Goal: Information Seeking & Learning: Learn about a topic

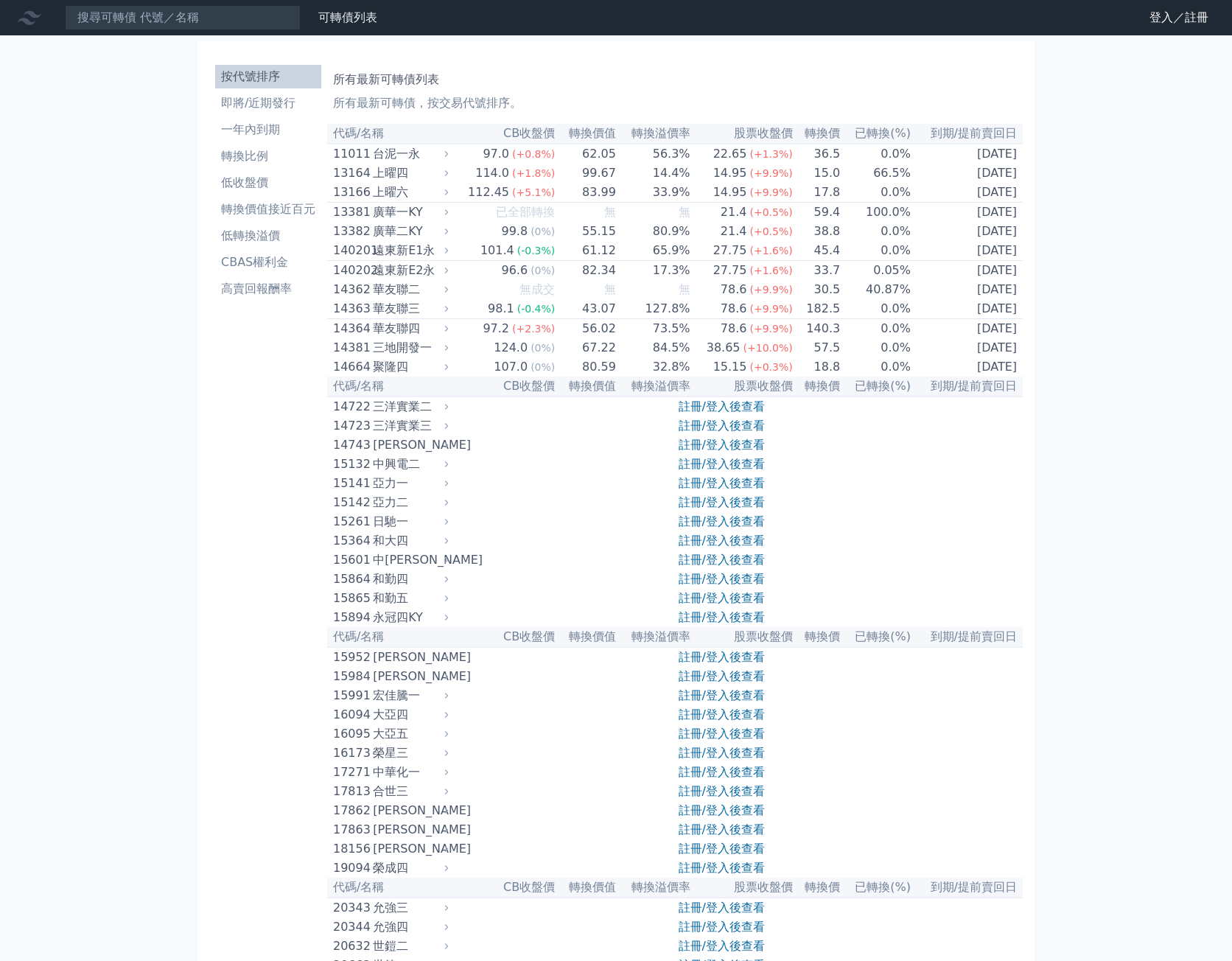
click at [271, 74] on li "按代號排序" at bounding box center [268, 76] width 106 height 18
click at [253, 102] on li "即將/近期發行" at bounding box center [268, 103] width 106 height 18
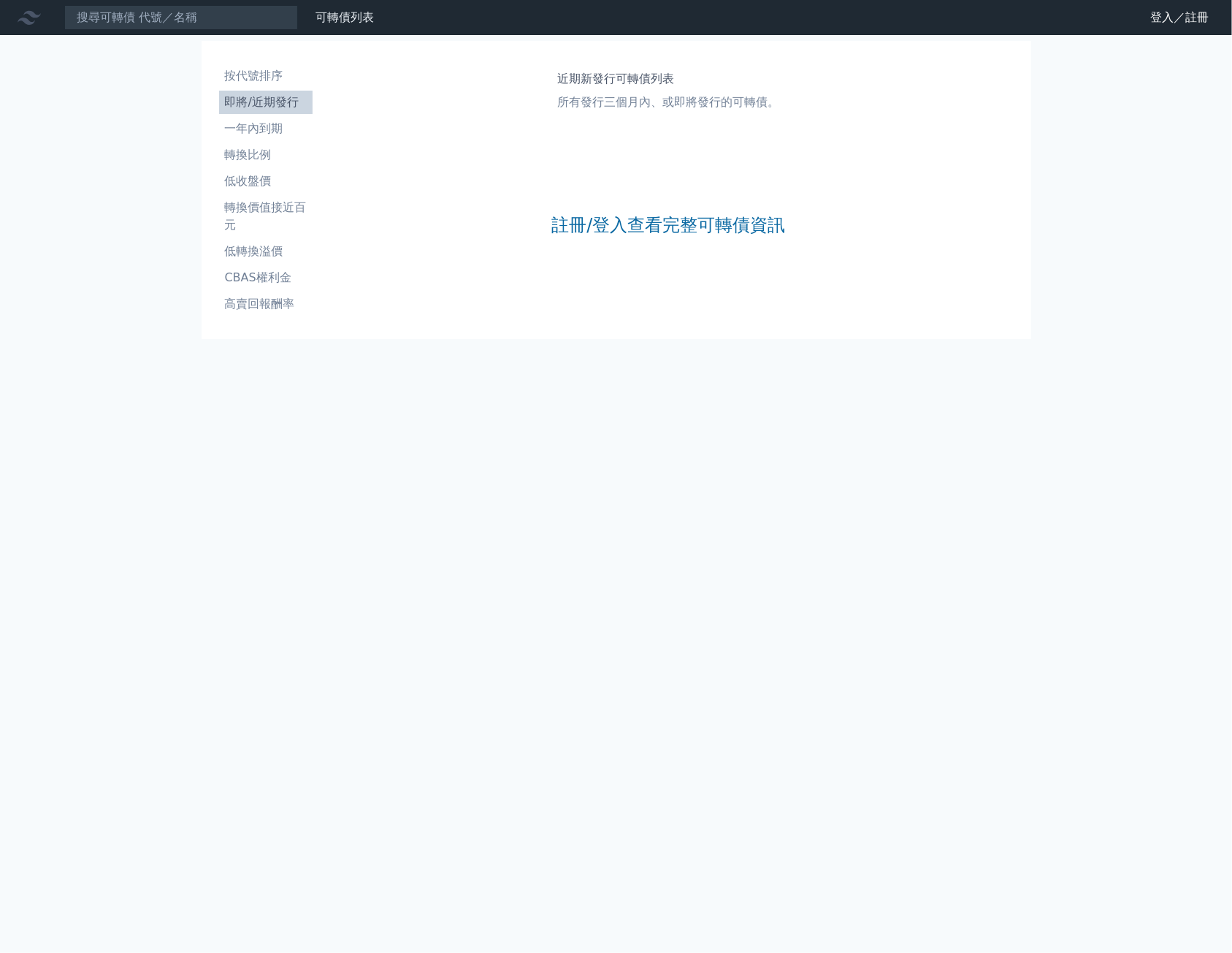
click at [576, 208] on div "註冊/登入查看完整可轉債資訊" at bounding box center [667, 225] width 233 height 193
click at [587, 222] on link "註冊/登入查看完整可轉債資訊" at bounding box center [667, 225] width 233 height 23
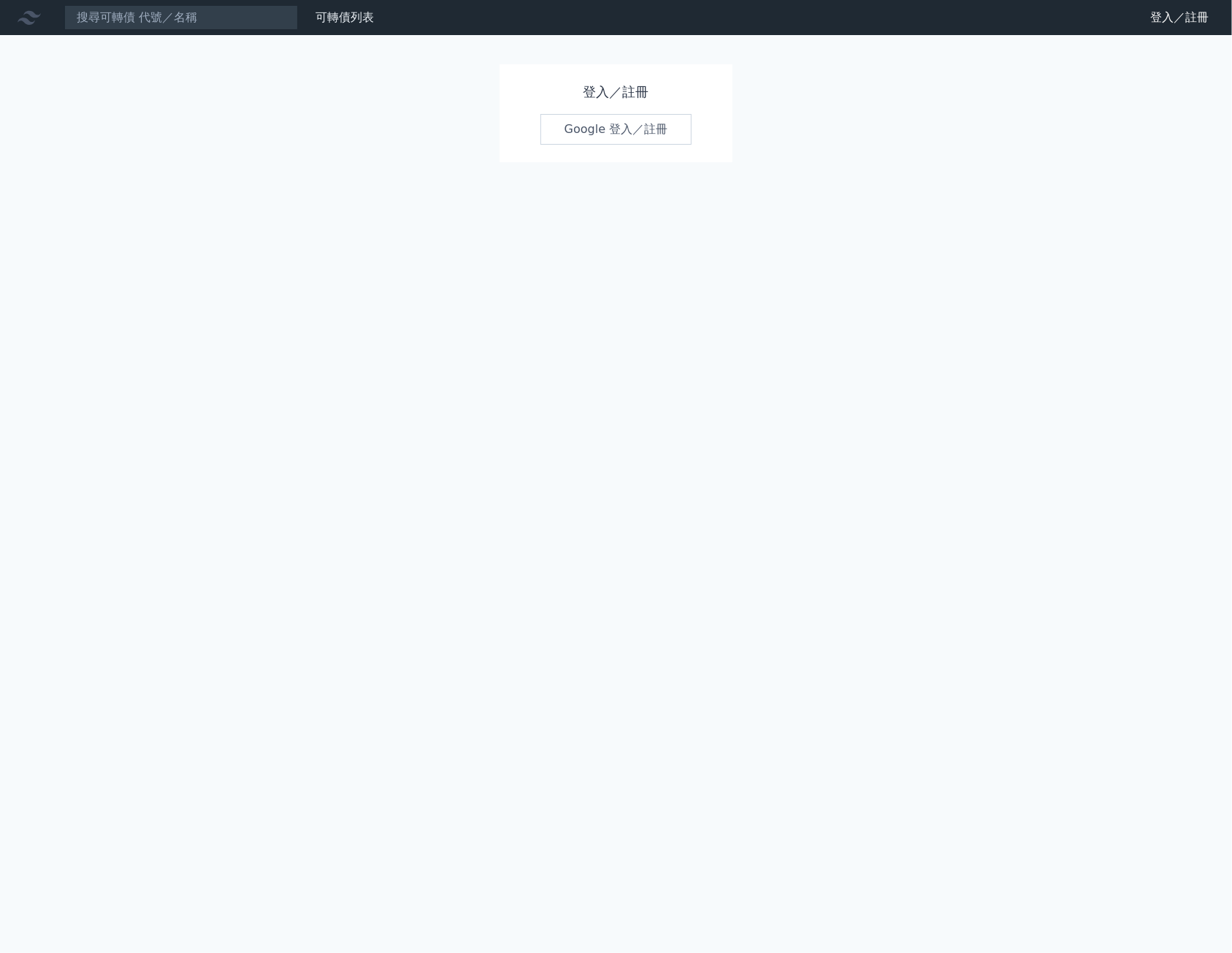
click at [621, 142] on link "Google 登入／註冊" at bounding box center [616, 129] width 152 height 31
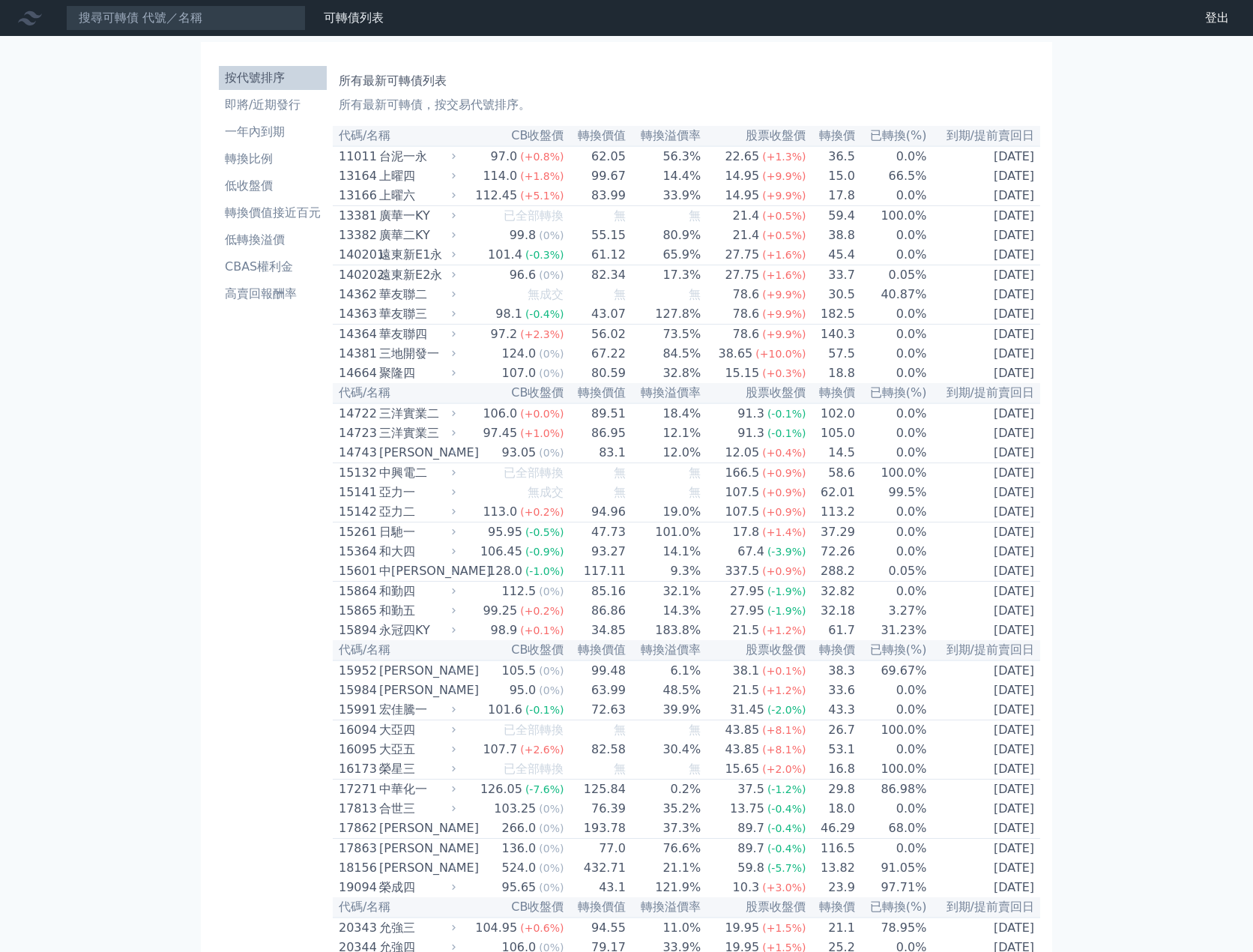
drag, startPoint x: 184, startPoint y: 397, endPoint x: 197, endPoint y: 394, distance: 13.3
click at [291, 111] on li "即將/近期發行" at bounding box center [273, 105] width 108 height 18
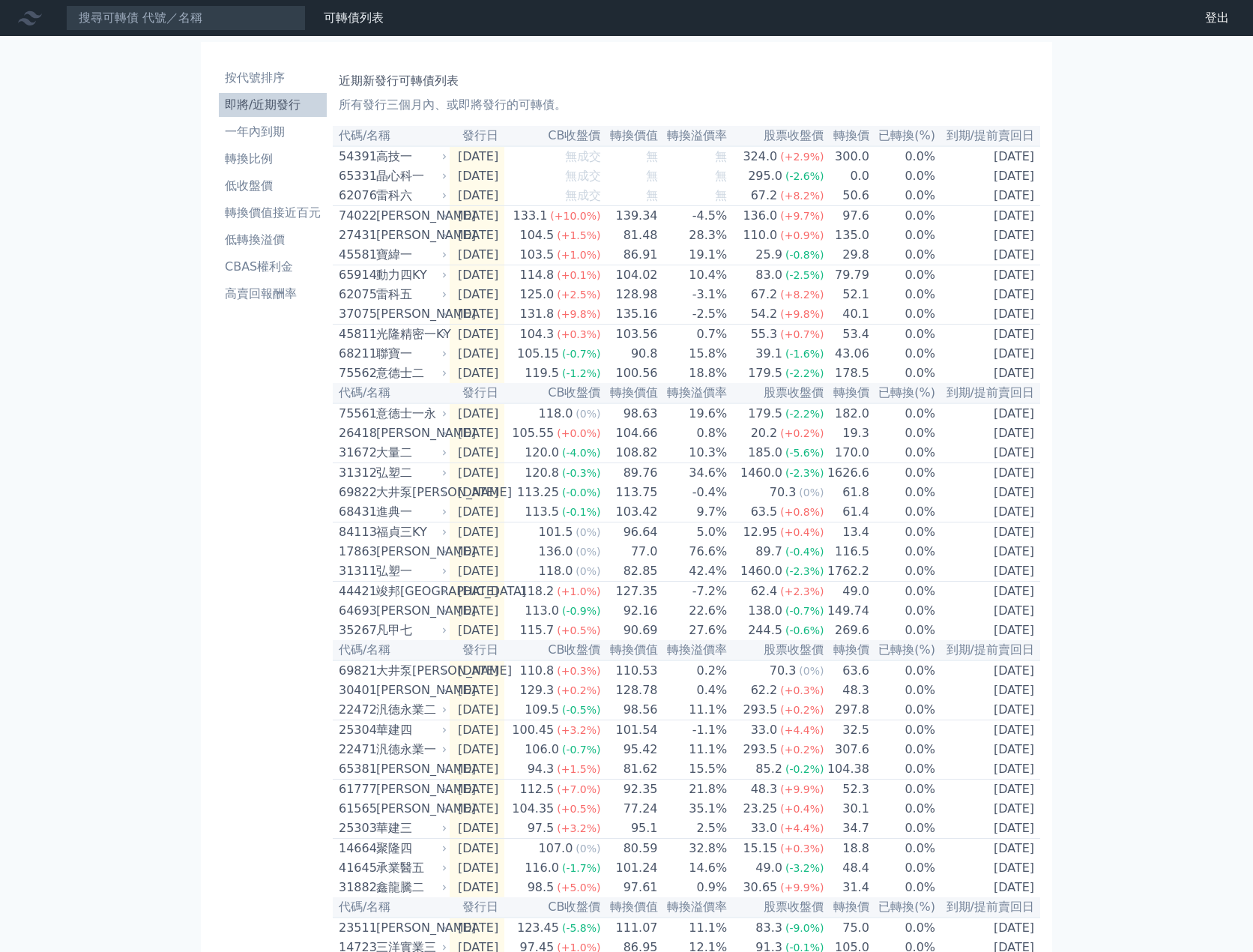
click at [1118, 246] on div "可轉債列表 財務數據 可轉債列表 財務數據 登出 登出 按代號排序 即將/近期發行 一年內到期 轉換比例 低收盤價 轉換價值接近百元 低轉換溢價" at bounding box center [626, 520] width 1253 height 1040
click at [404, 303] on div "雷科五" at bounding box center [409, 294] width 68 height 18
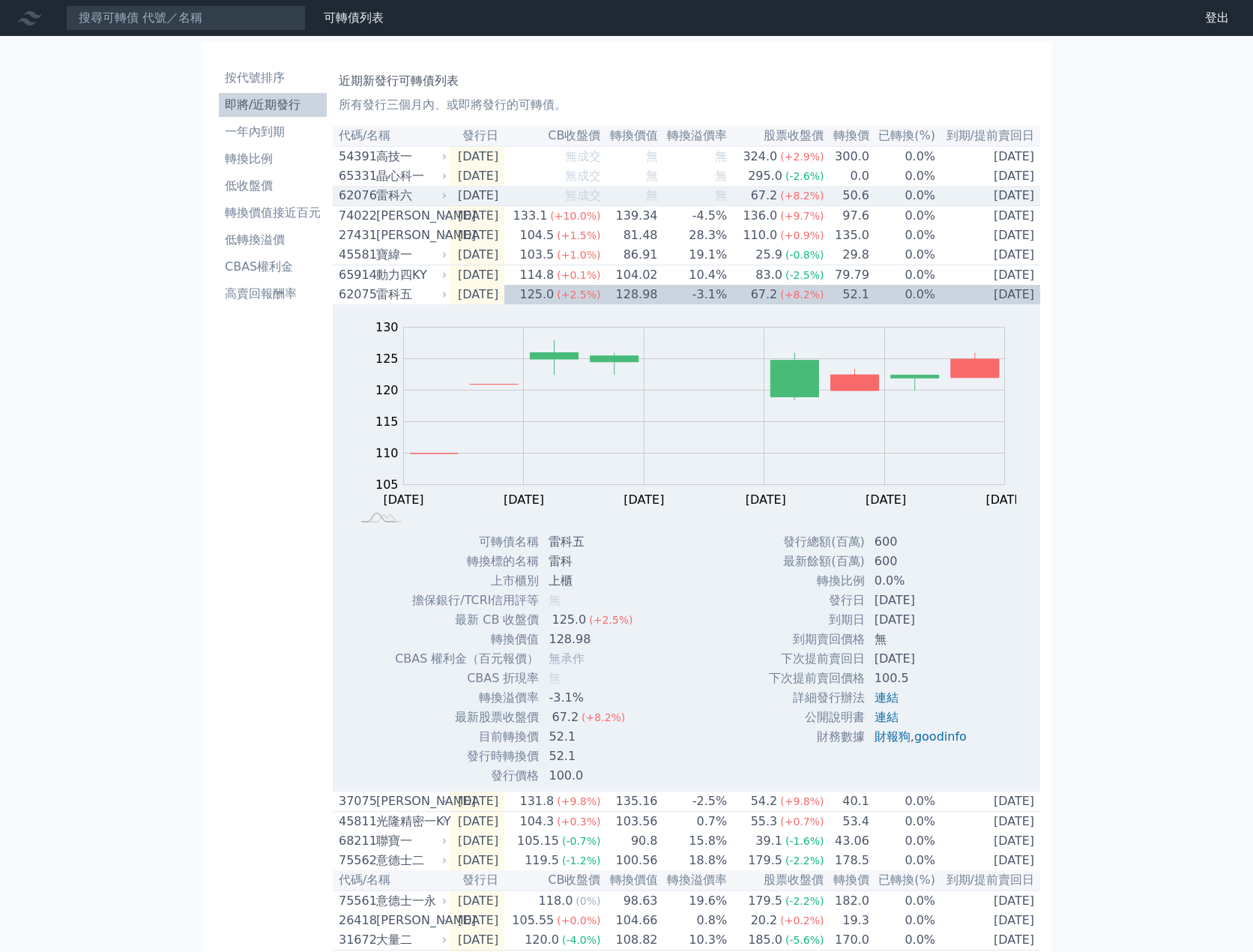
click at [414, 203] on div "雷科六" at bounding box center [409, 195] width 68 height 18
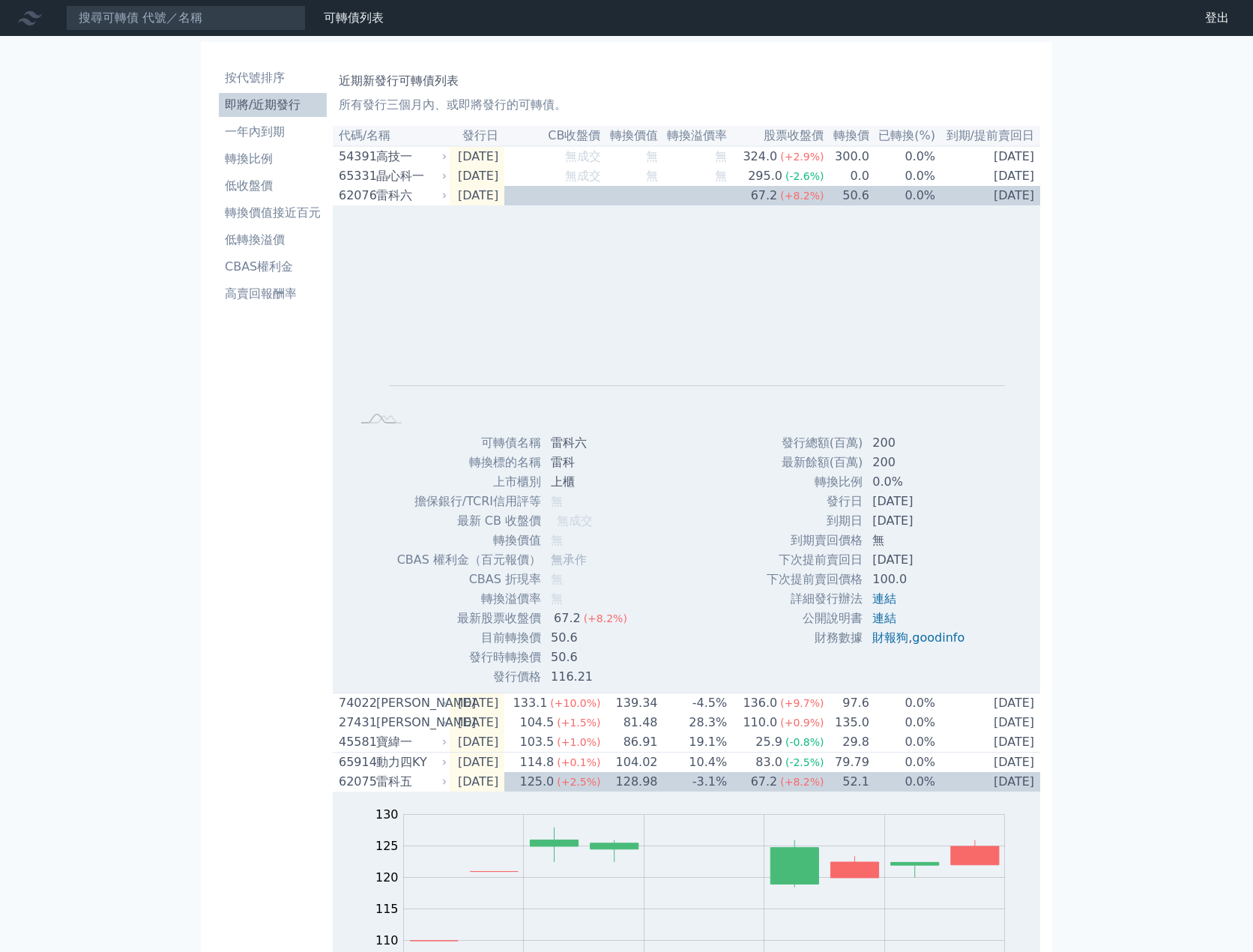
scroll to position [500, 0]
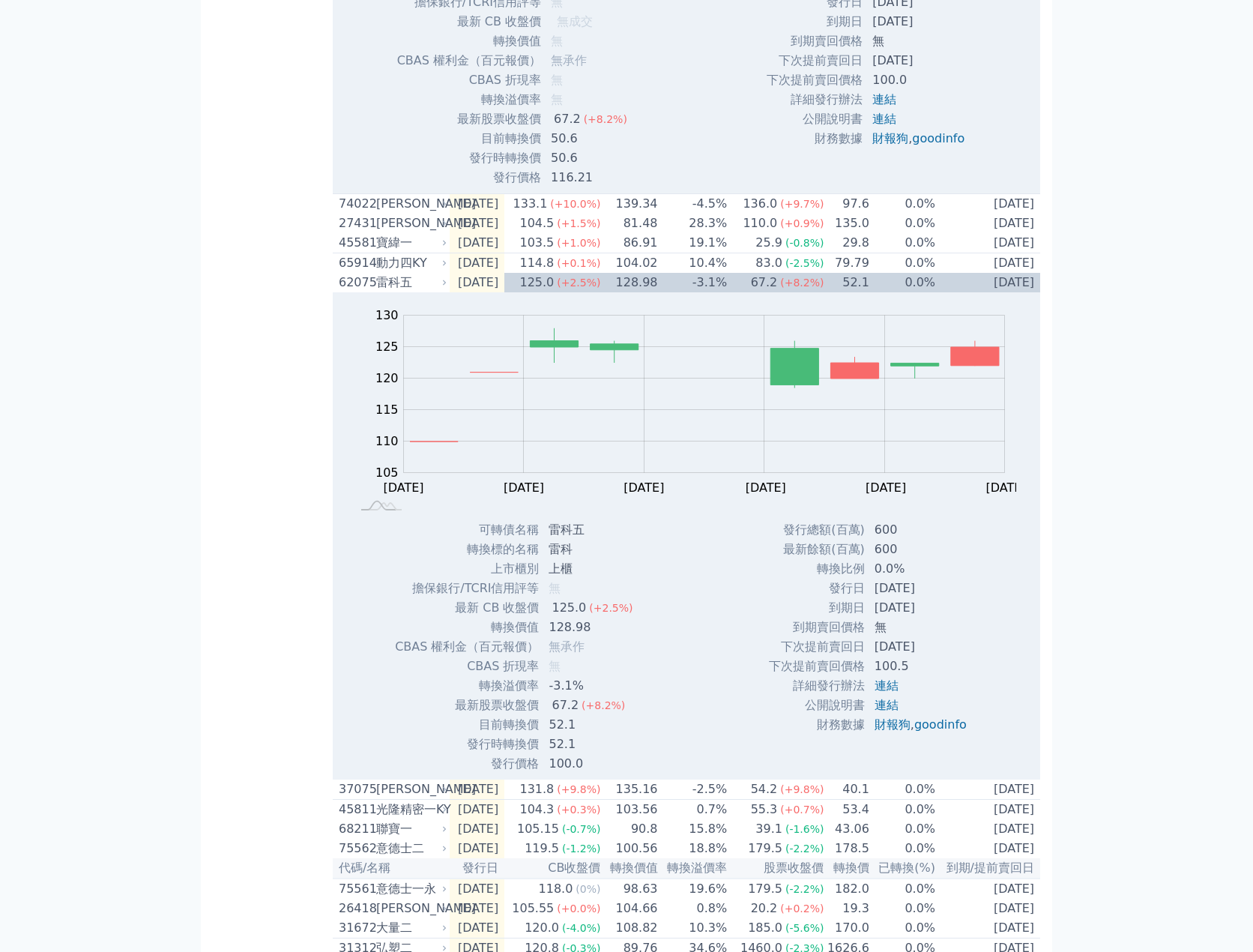
click at [1146, 411] on div "可轉債列表 財務數據 可轉債列表 財務數據 登出 登出 按代號排序 即將/近期發行 一年內到期 轉換比例 低收盤價 轉換價值接近百元 低轉換溢價" at bounding box center [626, 507] width 1253 height 2015
drag, startPoint x: 1146, startPoint y: 411, endPoint x: 1145, endPoint y: 402, distance: 9.1
click at [1146, 410] on div "可轉債列表 財務數據 可轉債列表 財務數據 登出 登出 按代號排序 即將/近期發行 一年內到期 轉換比例 低收盤價 轉換價值接近百元 低轉換溢價" at bounding box center [626, 507] width 1253 height 2015
click at [1161, 344] on div "可轉債列表 財務數據 可轉債列表 財務數據 登出 登出 按代號排序 即將/近期發行 一年內到期 轉換比例 低收盤價 轉換價值接近百元 低轉換溢價" at bounding box center [626, 507] width 1253 height 2015
click at [975, 293] on td "2027-08-26" at bounding box center [988, 282] width 104 height 20
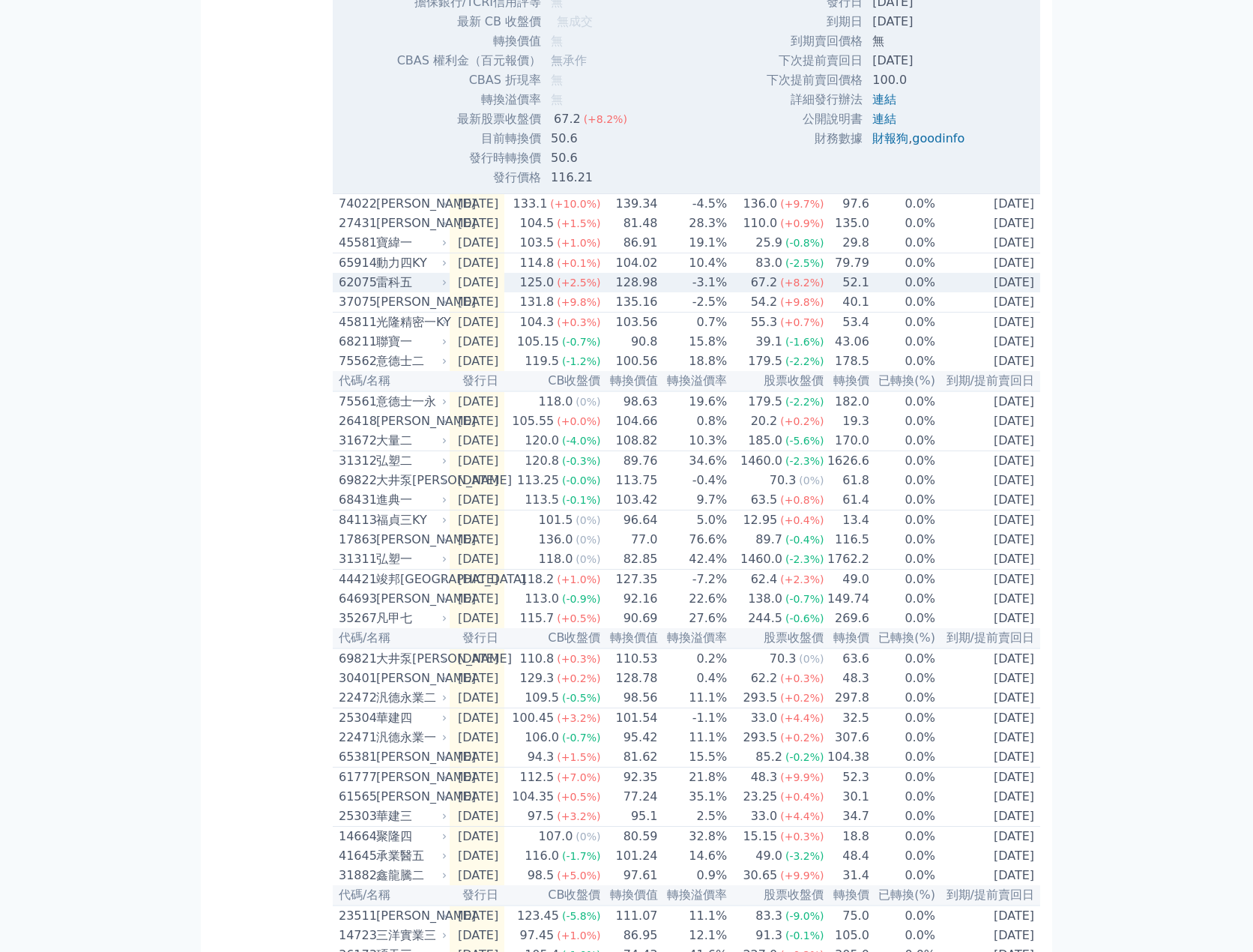
click at [975, 293] on td "2027-08-26" at bounding box center [988, 282] width 104 height 20
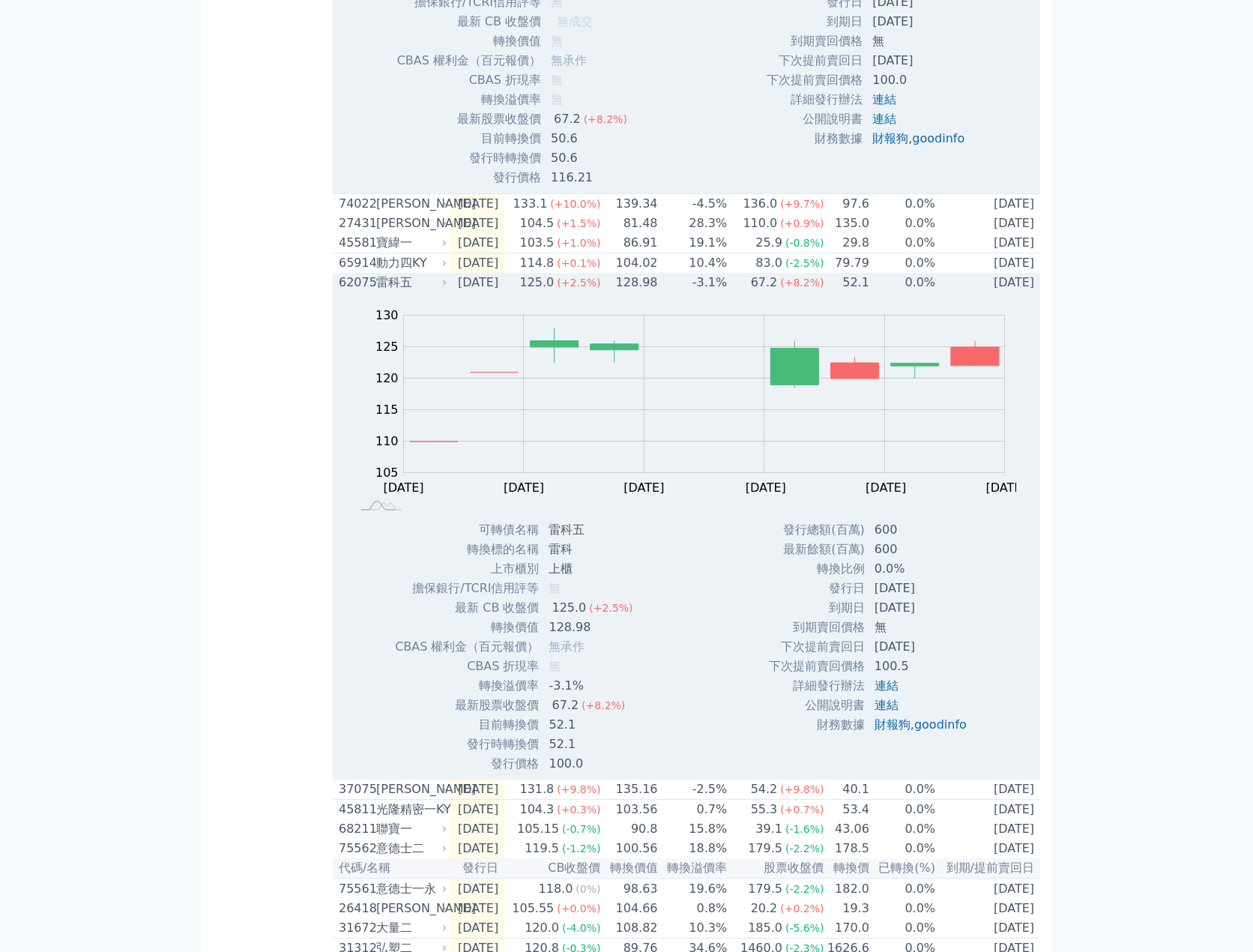
click at [975, 293] on td "2027-08-26" at bounding box center [988, 282] width 104 height 20
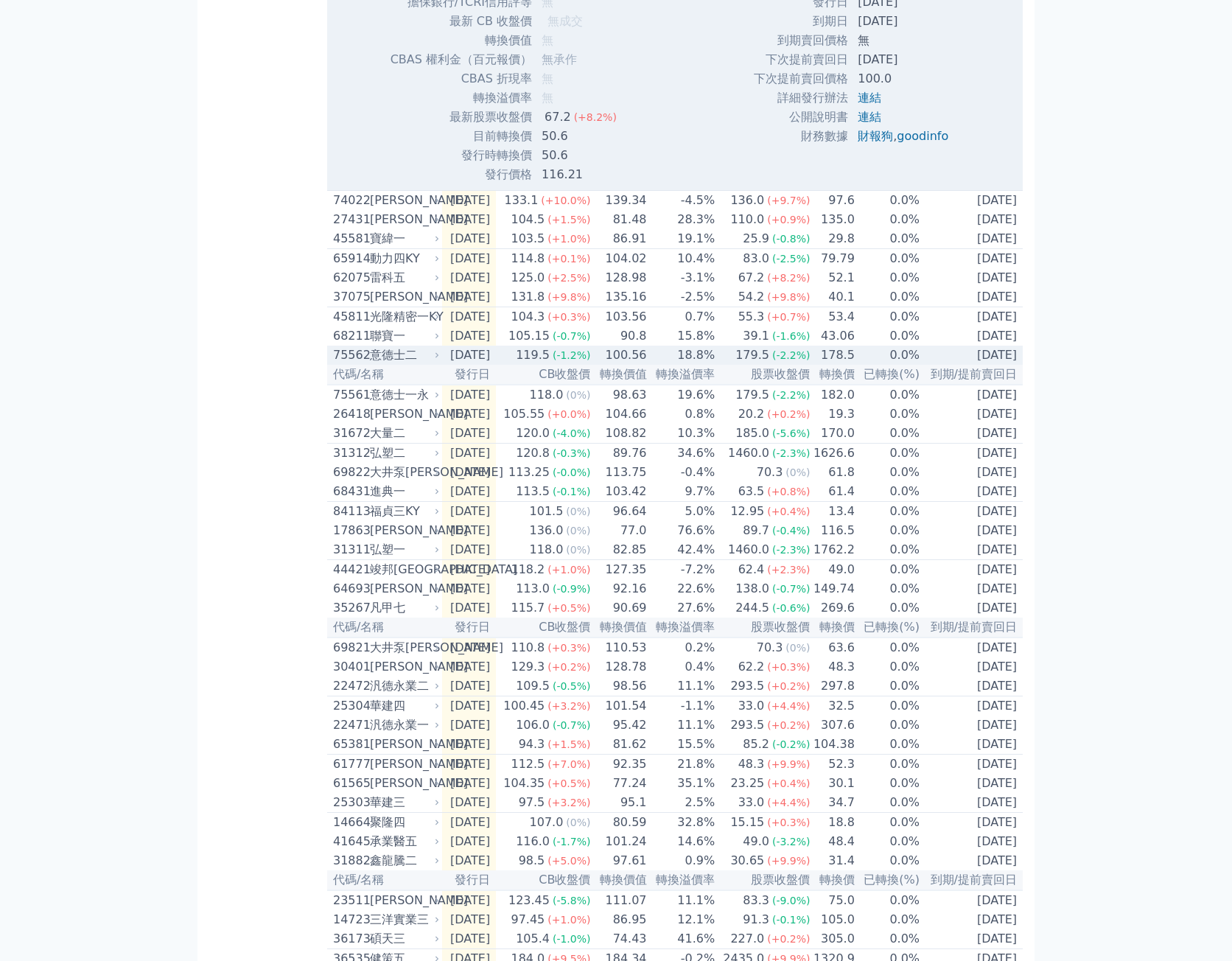
scroll to position [0, 0]
